Goal: Complete application form: Complete application form

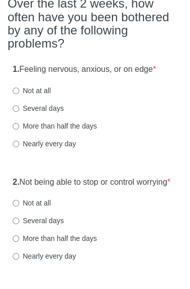
scroll to position [123, 0]
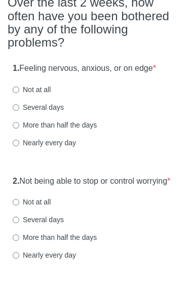
click at [17, 123] on input "More than half the days" at bounding box center [16, 125] width 7 height 7
radio input "true"
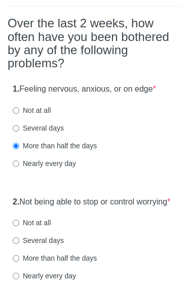
scroll to position [97, 0]
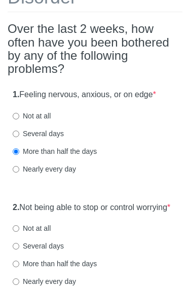
click at [23, 129] on label "Several days" at bounding box center [38, 134] width 51 height 10
click at [19, 131] on input "Several days" at bounding box center [16, 134] width 7 height 7
radio input "true"
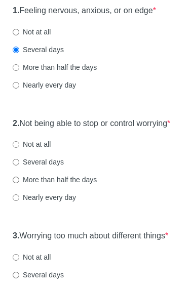
scroll to position [184, 0]
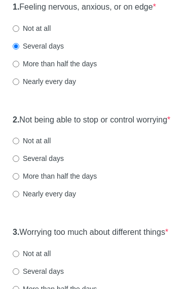
click at [22, 164] on label "Several days" at bounding box center [38, 159] width 51 height 10
click at [19, 163] on input "Several days" at bounding box center [16, 159] width 7 height 7
radio input "true"
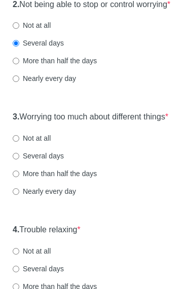
scroll to position [305, 0]
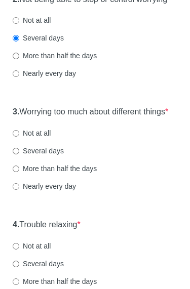
click at [19, 173] on input "More than half the days" at bounding box center [16, 169] width 7 height 7
radio input "true"
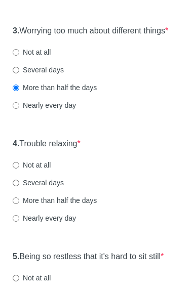
scroll to position [412, 0]
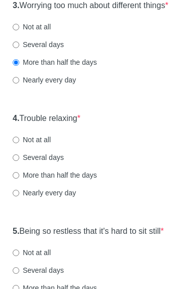
click at [23, 163] on label "Several days" at bounding box center [38, 158] width 51 height 10
click at [19, 161] on input "Several days" at bounding box center [16, 158] width 7 height 7
radio input "true"
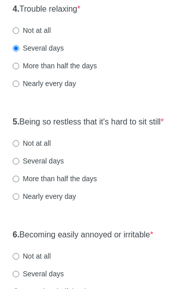
scroll to position [540, 0]
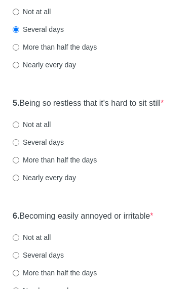
click at [19, 146] on input "Several days" at bounding box center [16, 142] width 7 height 7
radio input "true"
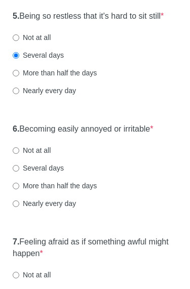
scroll to position [664, 0]
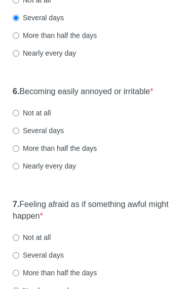
click at [17, 242] on input "Not at all" at bounding box center [16, 238] width 7 height 7
radio input "true"
click at [18, 135] on input "Several days" at bounding box center [16, 131] width 7 height 7
radio input "true"
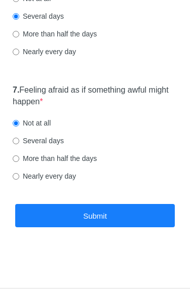
scroll to position [796, 0]
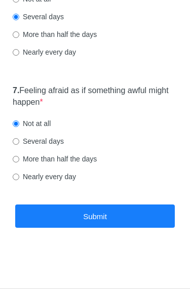
click at [112, 213] on button "Submit" at bounding box center [95, 217] width 160 height 24
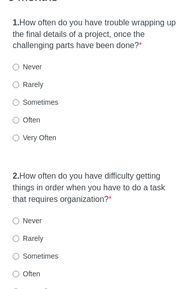
scroll to position [212, 0]
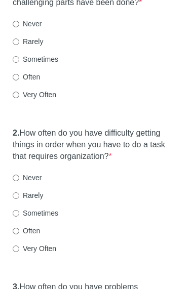
click at [15, 78] on input "Often" at bounding box center [16, 77] width 7 height 7
radio input "true"
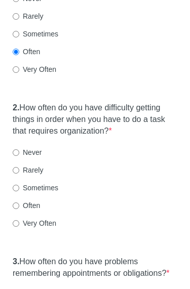
scroll to position [254, 0]
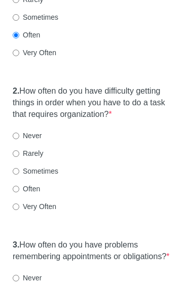
click at [15, 204] on input "Very Often" at bounding box center [16, 207] width 7 height 7
radio input "true"
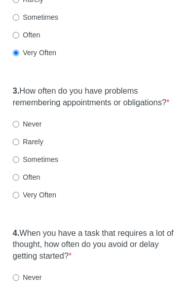
scroll to position [409, 0]
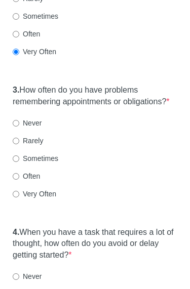
click at [15, 163] on input "Sometimes" at bounding box center [16, 159] width 7 height 7
radio input "true"
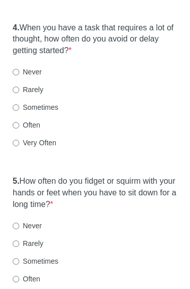
scroll to position [615, 0]
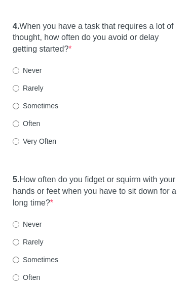
click at [19, 264] on input "Sometimes" at bounding box center [16, 260] width 7 height 7
radio input "true"
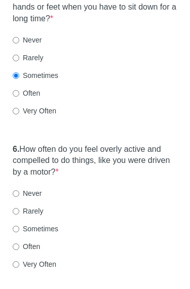
scroll to position [816, 0]
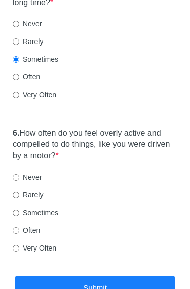
click at [17, 196] on input "Rarely" at bounding box center [16, 196] width 7 height 7
radio input "true"
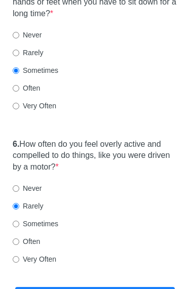
scroll to position [890, 0]
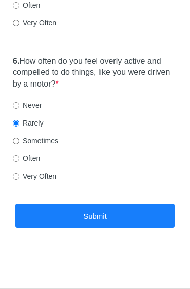
click at [125, 215] on button "Submit" at bounding box center [95, 216] width 160 height 24
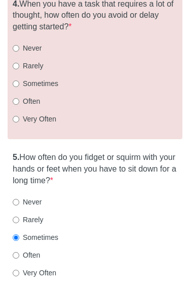
scroll to position [622, 0]
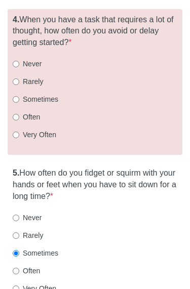
click at [21, 103] on label "Sometimes" at bounding box center [36, 99] width 46 height 10
click at [19, 103] on input "Sometimes" at bounding box center [16, 99] width 7 height 7
radio input "true"
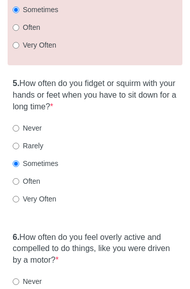
scroll to position [927, 0]
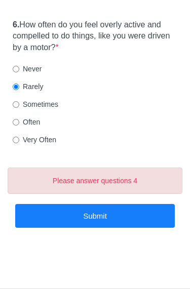
click at [92, 210] on button "Submit" at bounding box center [95, 216] width 160 height 24
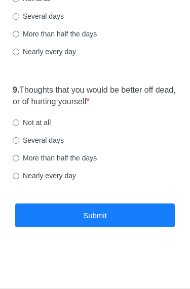
scroll to position [1099, 0]
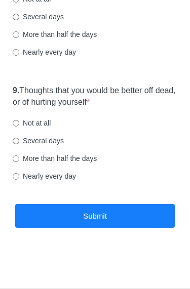
click at [40, 120] on label "Not at all" at bounding box center [32, 123] width 38 height 10
click at [19, 120] on input "Not at all" at bounding box center [16, 123] width 7 height 7
radio input "true"
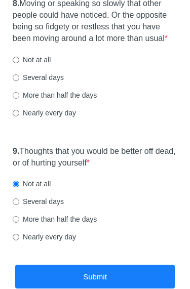
scroll to position [1016, 0]
click at [16, 64] on input "Not at all" at bounding box center [16, 60] width 7 height 7
radio input "true"
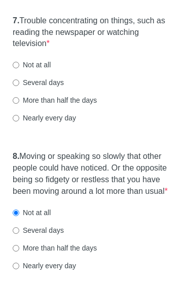
scroll to position [860, 0]
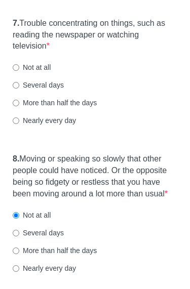
click at [19, 89] on input "Several days" at bounding box center [16, 86] width 7 height 7
radio input "true"
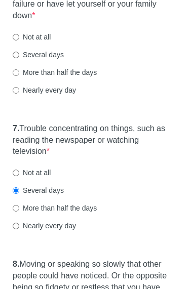
scroll to position [727, 0]
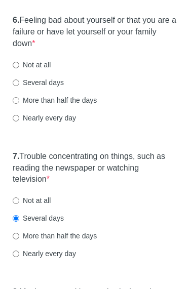
click at [17, 69] on input "Not at all" at bounding box center [16, 65] width 7 height 7
radio input "true"
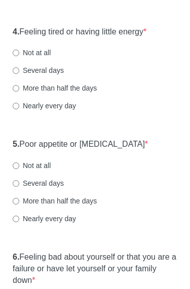
scroll to position [490, 0]
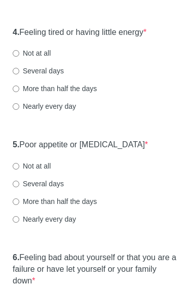
click at [19, 92] on input "More than half the days" at bounding box center [16, 89] width 7 height 7
radio input "true"
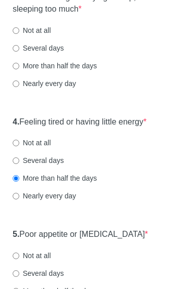
scroll to position [399, 0]
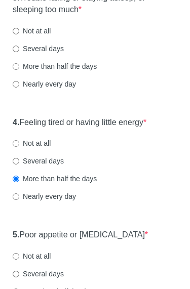
click at [15, 53] on input "Several days" at bounding box center [16, 49] width 7 height 7
radio input "true"
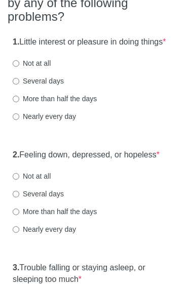
scroll to position [128, 0]
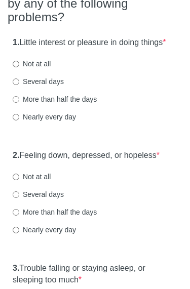
click at [16, 86] on input "Several days" at bounding box center [16, 82] width 7 height 7
radio input "true"
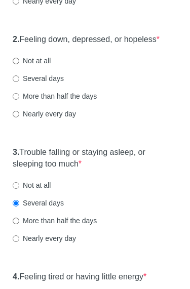
scroll to position [250, 0]
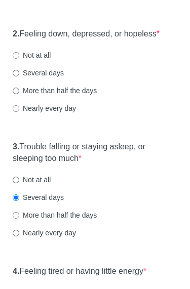
click at [38, 60] on label "Not at all" at bounding box center [32, 55] width 38 height 10
click at [19, 59] on input "Not at all" at bounding box center [16, 55] width 7 height 7
radio input "true"
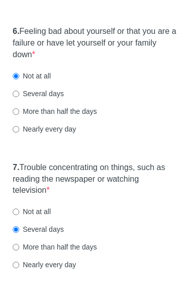
scroll to position [566, 0]
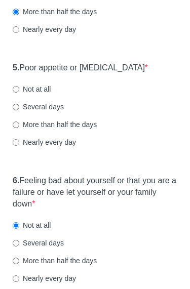
click at [43, 95] on label "Not at all" at bounding box center [32, 90] width 38 height 10
click at [19, 93] on input "Not at all" at bounding box center [16, 90] width 7 height 7
radio input "true"
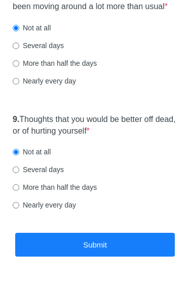
scroll to position [1099, 0]
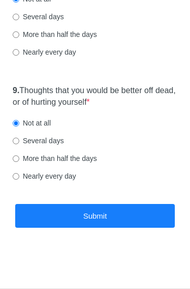
click at [96, 216] on button "Submit" at bounding box center [95, 216] width 160 height 24
